Goal: Transaction & Acquisition: Purchase product/service

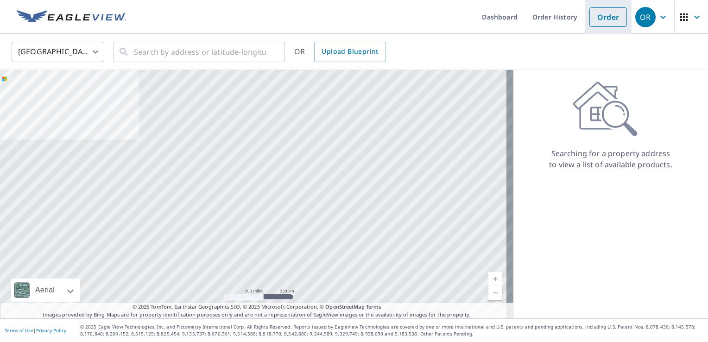
click at [608, 23] on link "Order" at bounding box center [609, 16] width 38 height 19
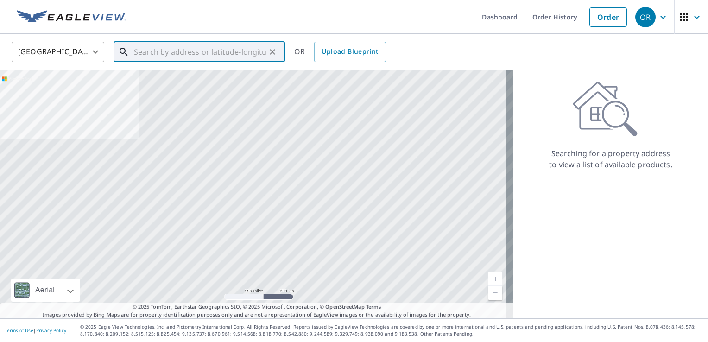
click at [195, 60] on input "text" at bounding box center [200, 52] width 132 height 26
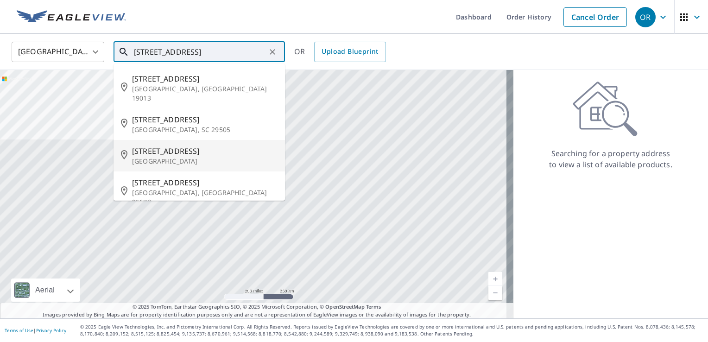
click at [171, 157] on p "[GEOGRAPHIC_DATA]" at bounding box center [205, 161] width 146 height 9
type input "[STREET_ADDRESS]"
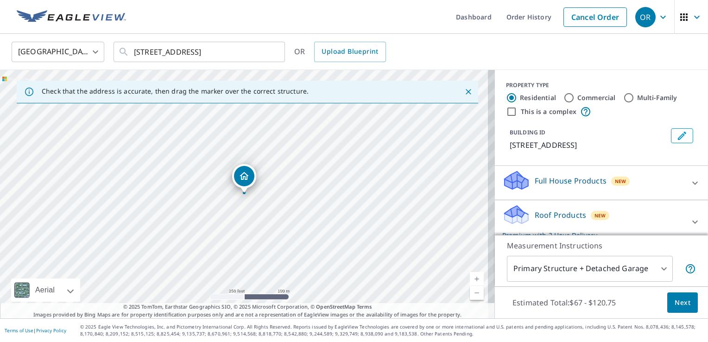
click at [470, 277] on link "Current Level 17, Zoom In" at bounding box center [477, 279] width 14 height 14
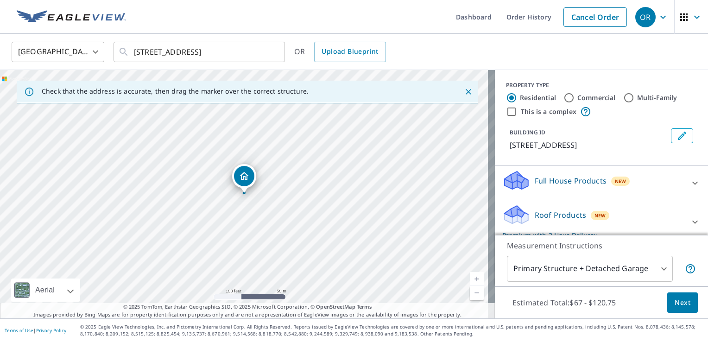
click at [470, 280] on link "Current Level 18, Zoom In" at bounding box center [477, 279] width 14 height 14
click at [460, 282] on div "[STREET_ADDRESS]" at bounding box center [247, 194] width 495 height 248
click at [473, 278] on link "Current Level 19, Zoom In" at bounding box center [477, 279] width 14 height 14
click at [472, 275] on link "Current Level 20, Zoom In Disabled" at bounding box center [477, 279] width 14 height 14
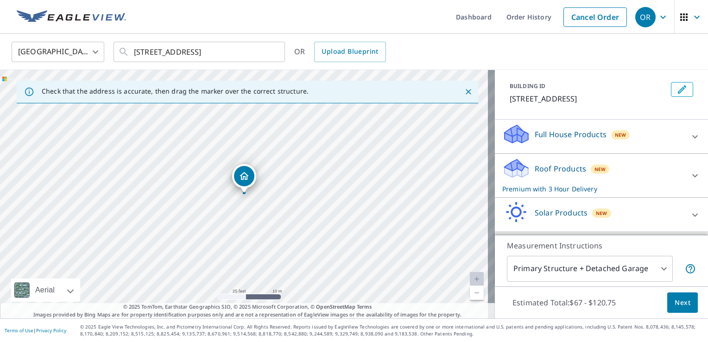
scroll to position [31, 0]
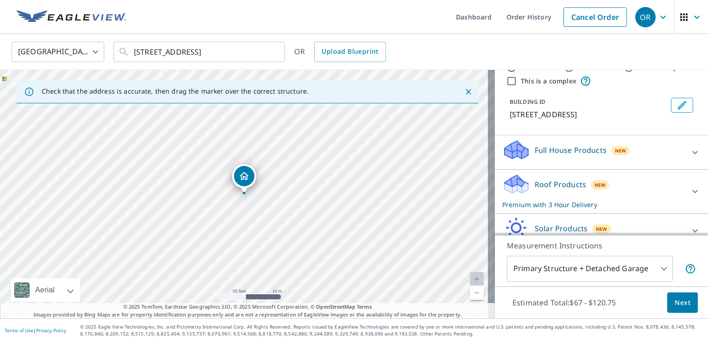
click at [643, 188] on div "Roof Products New Premium with 3 Hour Delivery" at bounding box center [594, 191] width 182 height 36
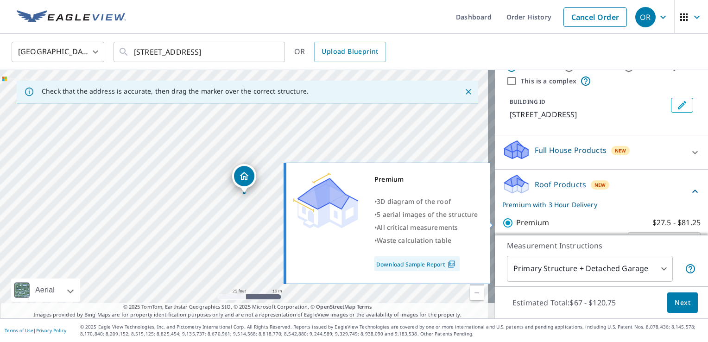
click at [516, 223] on p "Premium" at bounding box center [532, 223] width 33 height 12
click at [510, 223] on input "Premium $27.5 - $81.25" at bounding box center [510, 222] width 14 height 11
checkbox input "false"
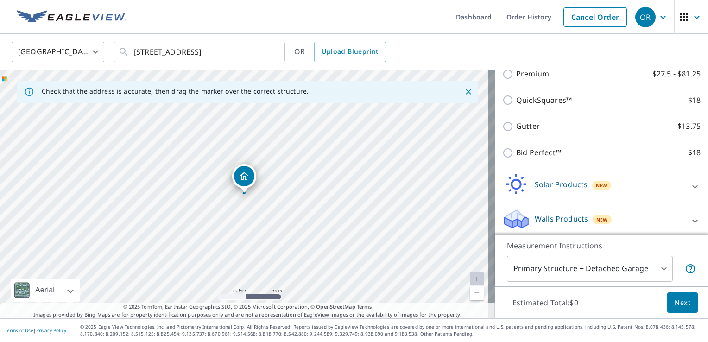
scroll to position [172, 0]
click at [558, 214] on p "Walls Products" at bounding box center [561, 216] width 53 height 11
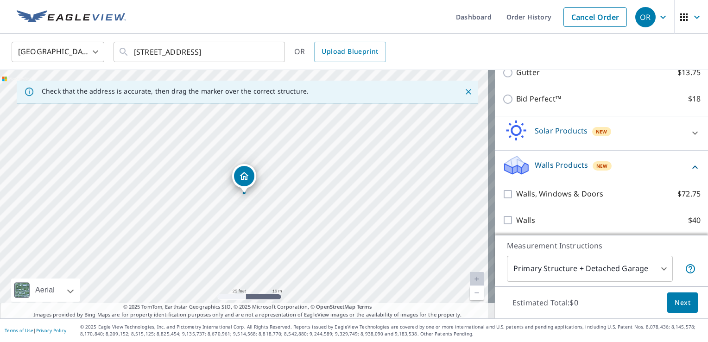
scroll to position [224, 0]
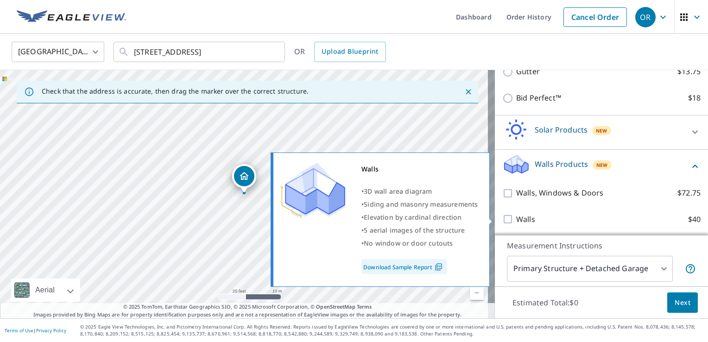
click at [504, 218] on input "Walls $40" at bounding box center [510, 219] width 14 height 11
checkbox input "true"
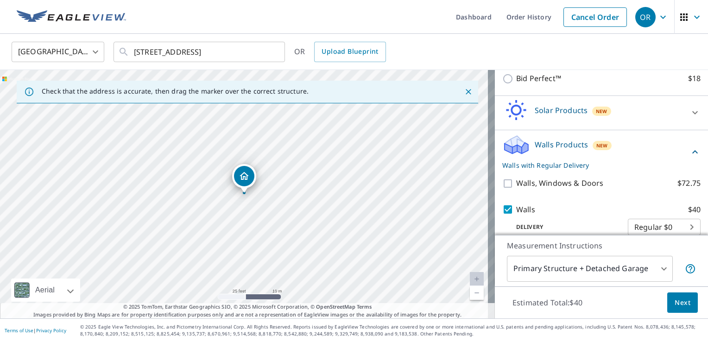
scroll to position [254, 0]
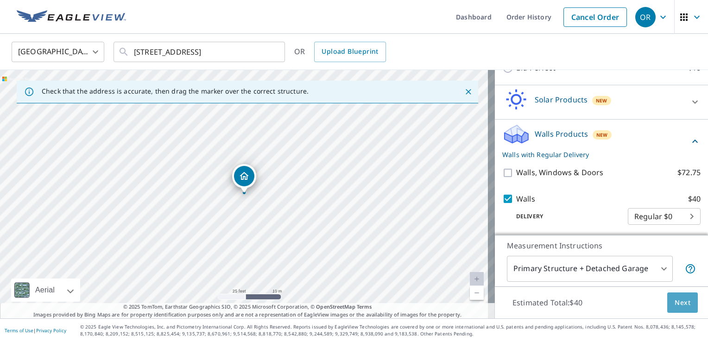
click at [668, 301] on button "Next" at bounding box center [683, 303] width 31 height 21
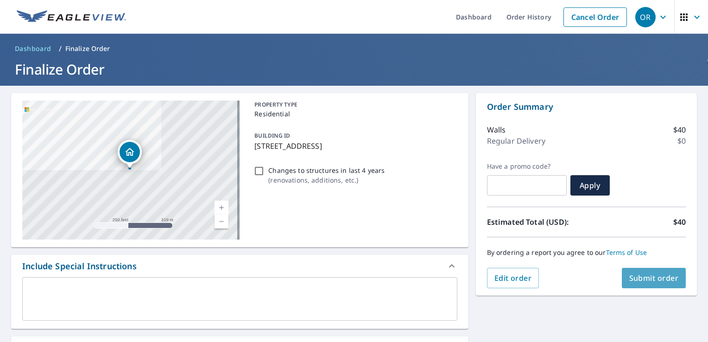
click at [635, 280] on span "Submit order" at bounding box center [655, 278] width 50 height 10
